Goal: Task Accomplishment & Management: Use online tool/utility

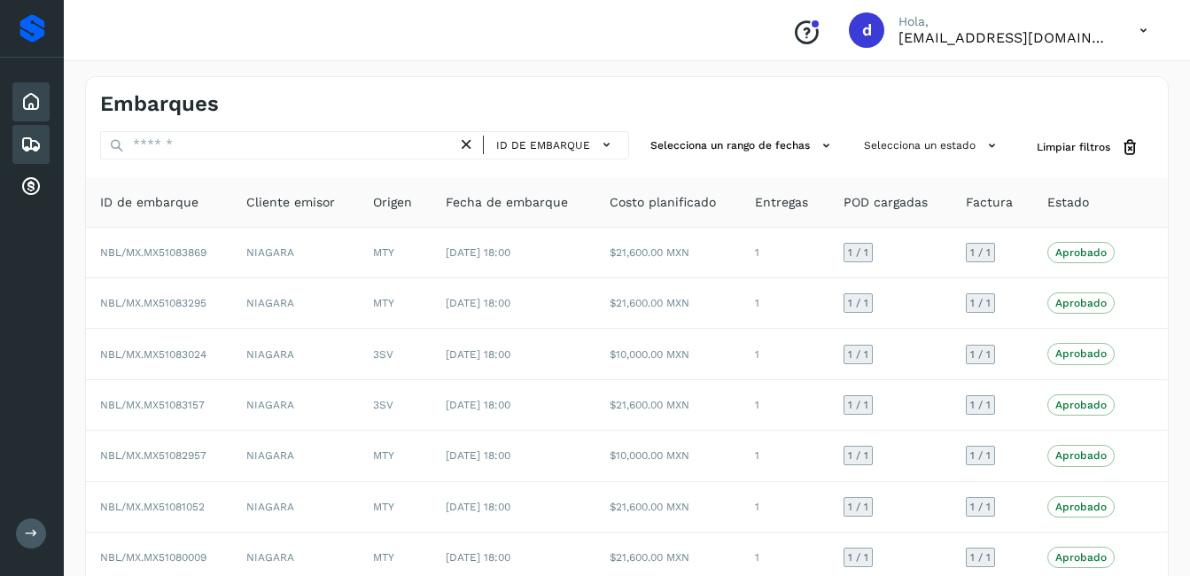
click at [37, 108] on icon at bounding box center [30, 101] width 21 height 21
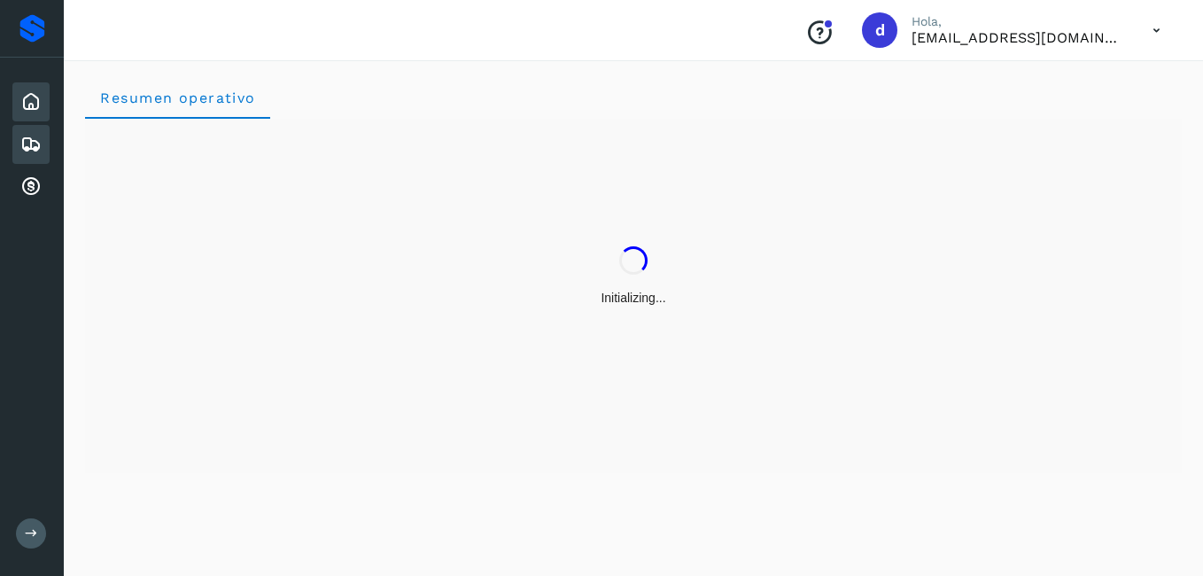
click at [29, 144] on icon at bounding box center [30, 144] width 21 height 21
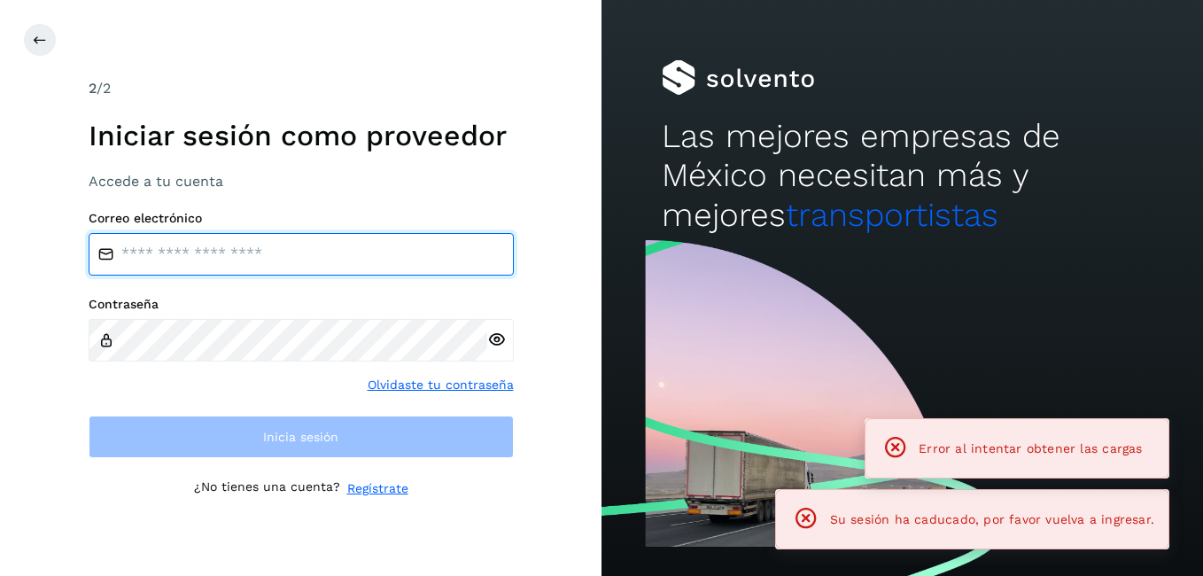
type input "**********"
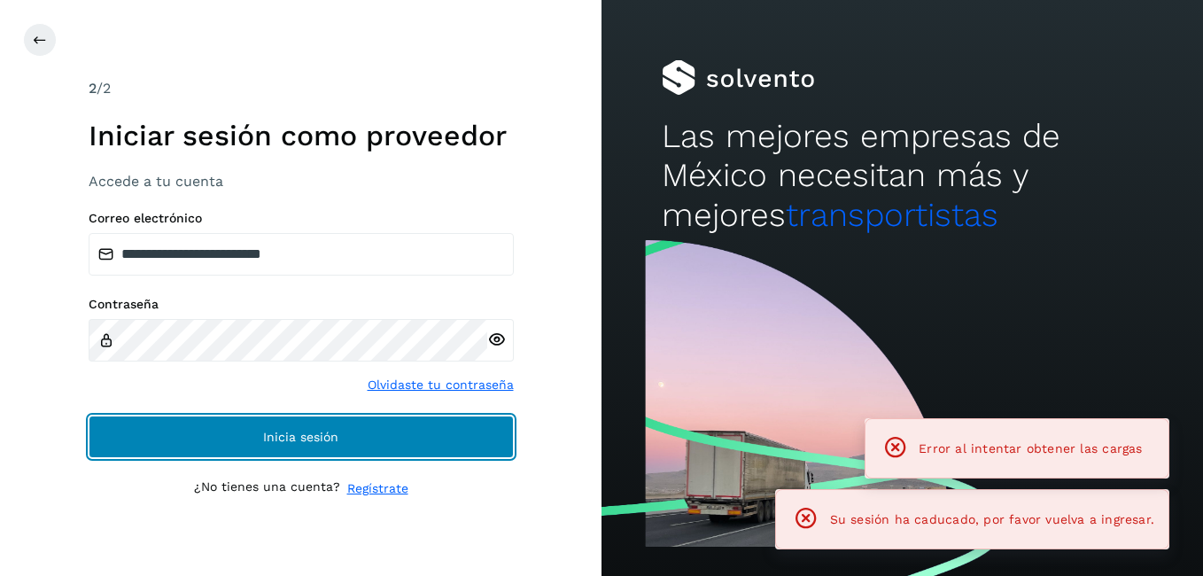
click at [325, 443] on span "Inicia sesión" at bounding box center [300, 437] width 75 height 12
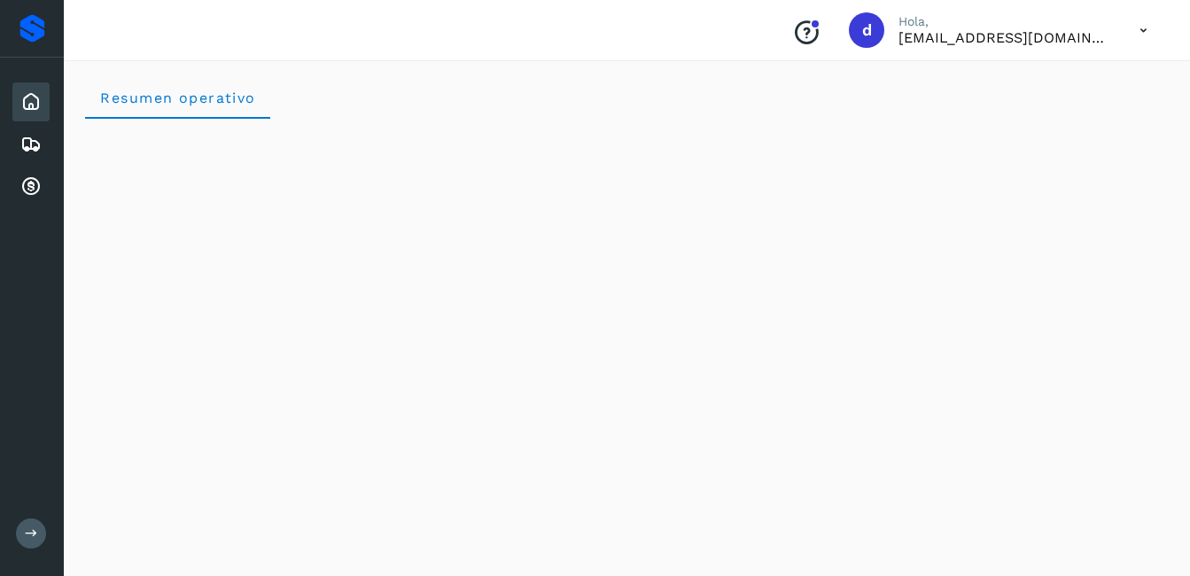
drag, startPoint x: 31, startPoint y: 106, endPoint x: 4, endPoint y: 90, distance: 31.8
click at [17, 100] on div "Inicio" at bounding box center [30, 101] width 37 height 39
click at [35, 100] on icon at bounding box center [30, 101] width 21 height 21
click at [34, 144] on icon at bounding box center [30, 144] width 21 height 21
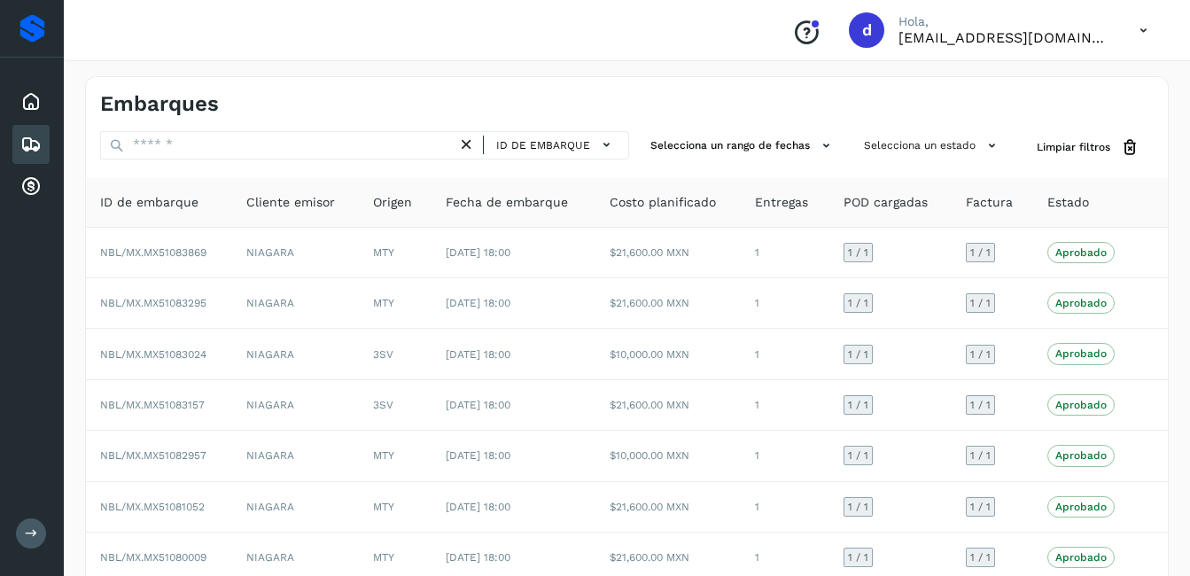
click at [45, 146] on div "Embarques" at bounding box center [30, 144] width 37 height 39
click at [42, 93] on div "Inicio" at bounding box center [30, 101] width 37 height 39
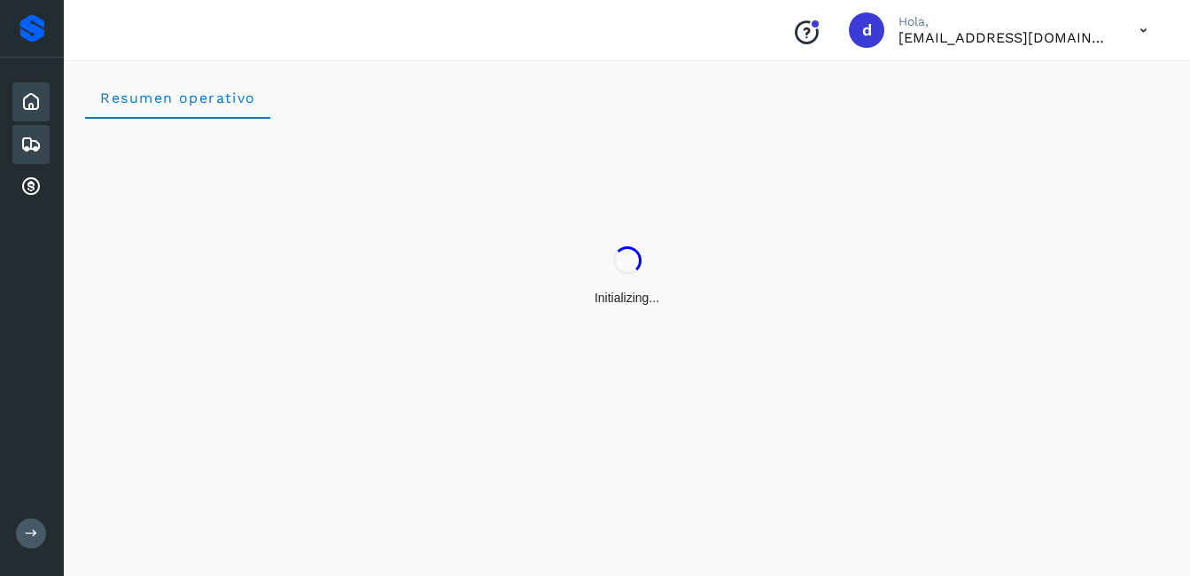
click at [28, 142] on icon at bounding box center [30, 144] width 21 height 21
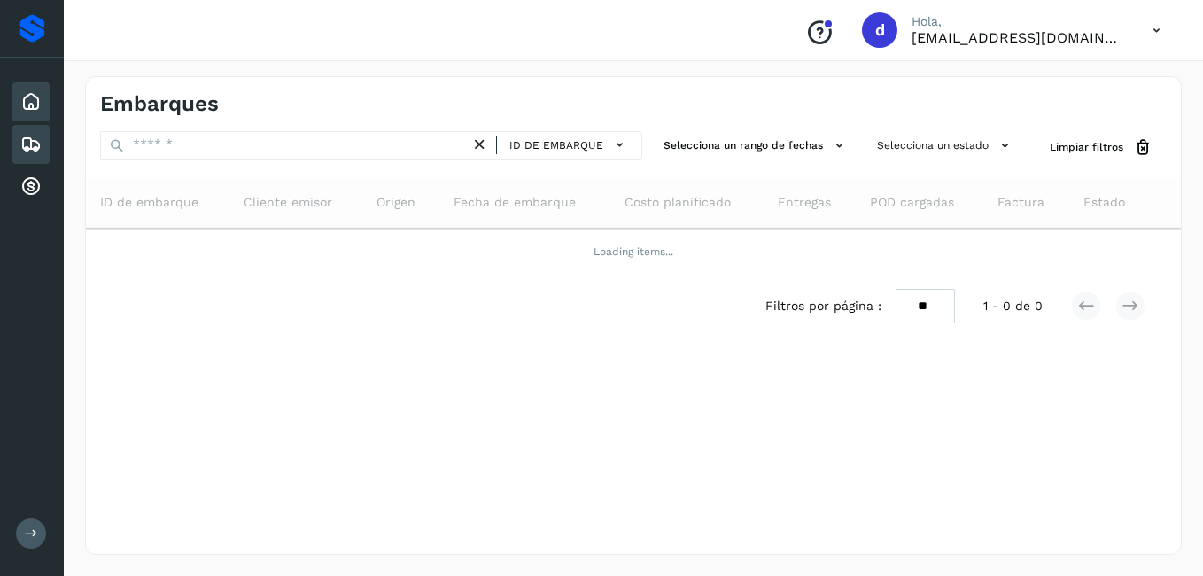
click at [35, 96] on icon at bounding box center [30, 101] width 21 height 21
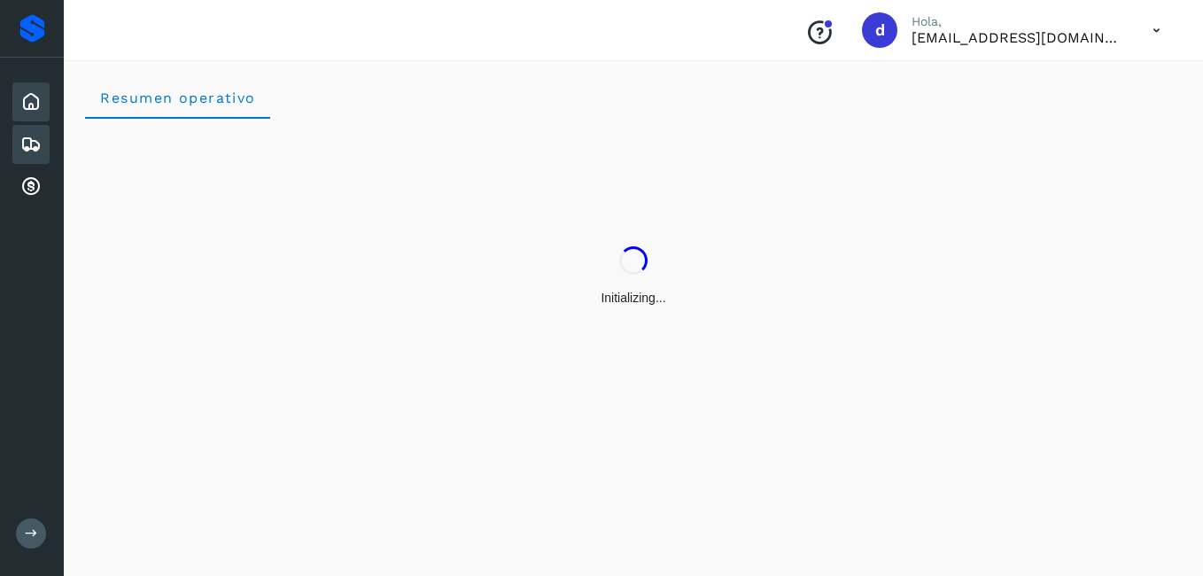
click at [27, 142] on icon at bounding box center [30, 144] width 21 height 21
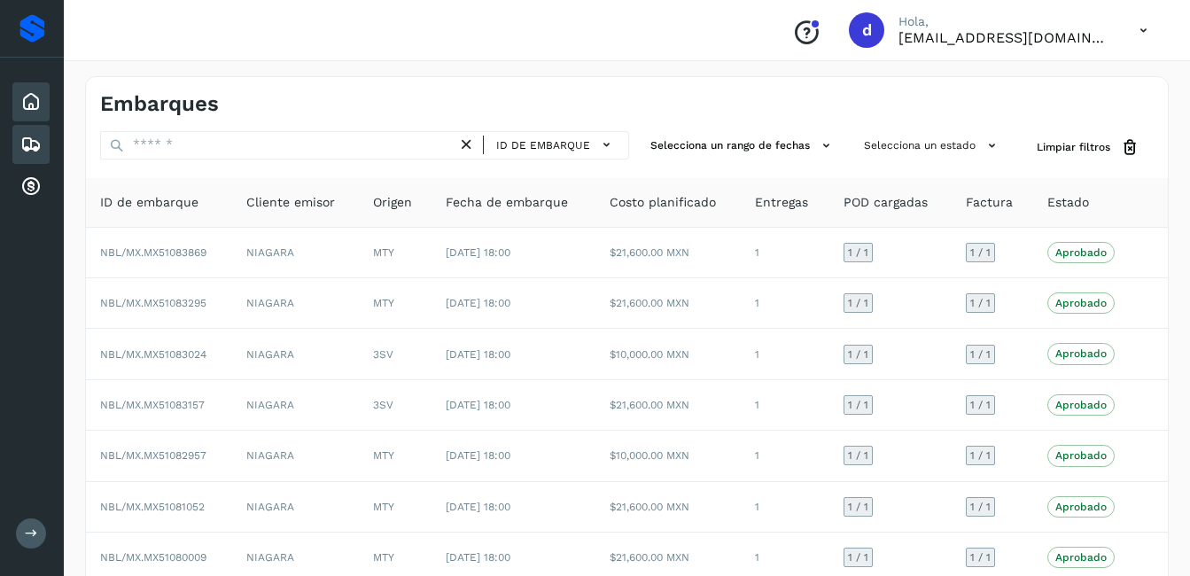
click at [25, 105] on icon at bounding box center [30, 101] width 21 height 21
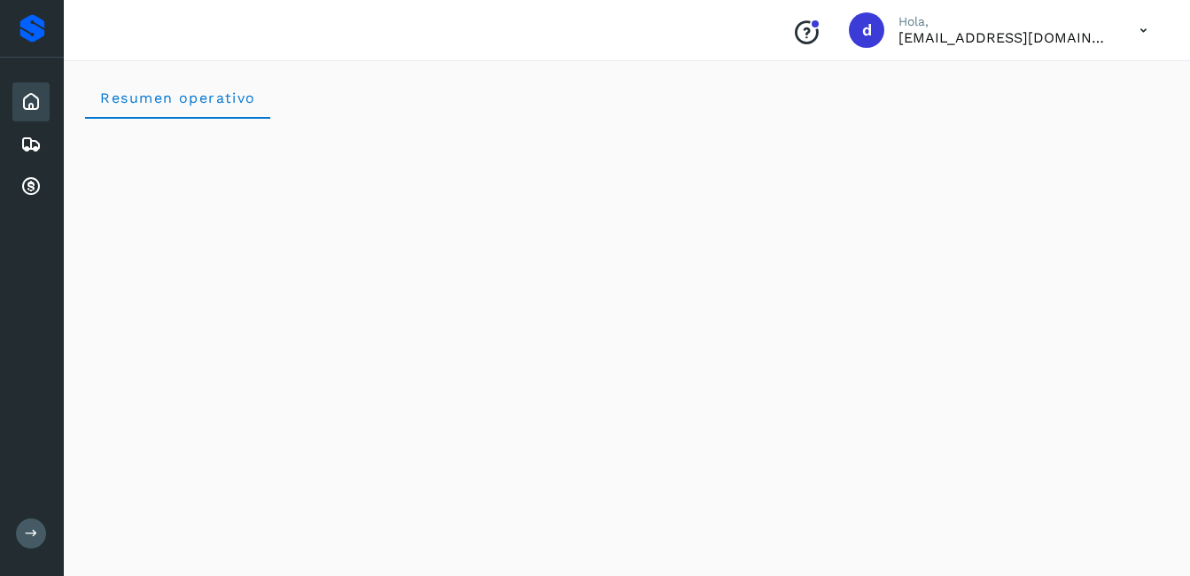
click at [44, 104] on div "Inicio" at bounding box center [30, 101] width 37 height 39
click at [33, 102] on icon at bounding box center [30, 101] width 21 height 21
click at [29, 104] on icon at bounding box center [30, 101] width 21 height 21
click at [23, 152] on icon at bounding box center [30, 144] width 21 height 21
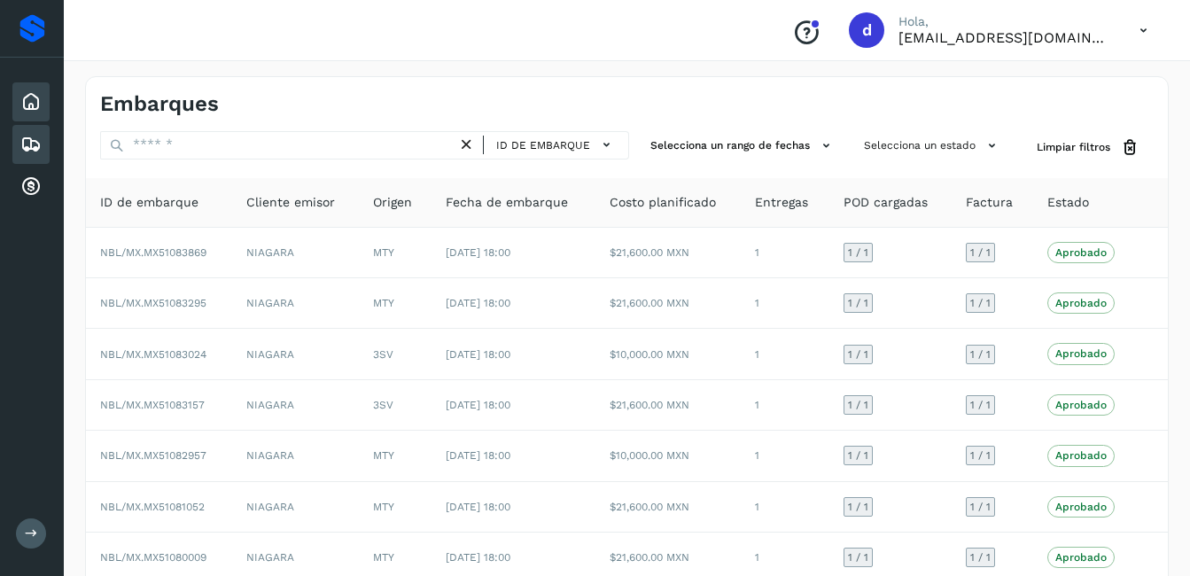
click at [26, 105] on icon at bounding box center [30, 101] width 21 height 21
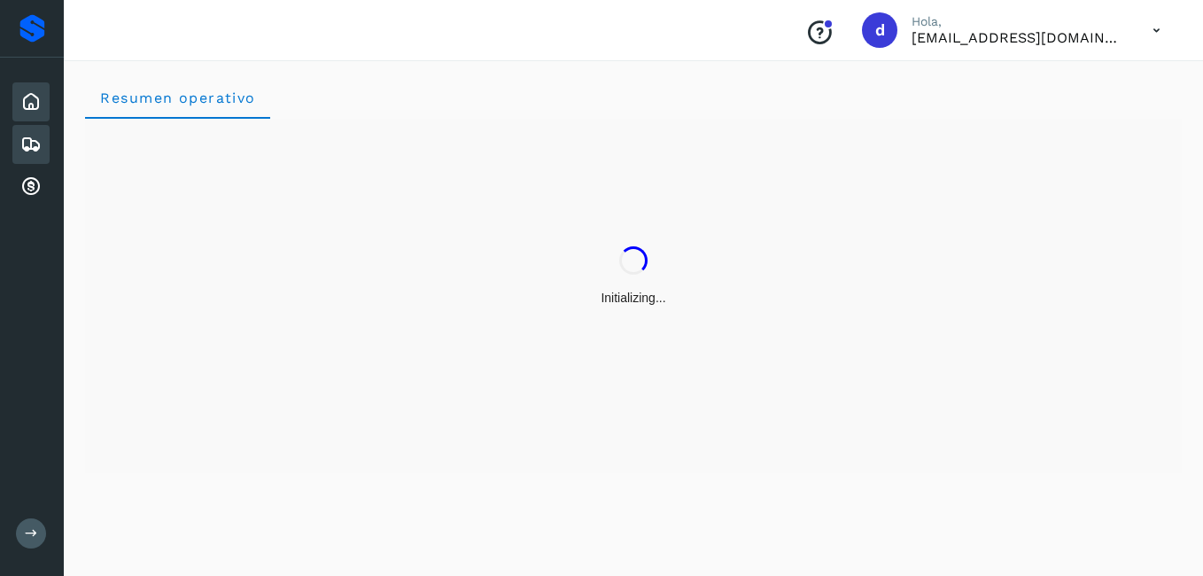
click at [24, 152] on icon at bounding box center [30, 144] width 21 height 21
